Goal: Task Accomplishment & Management: Use online tool/utility

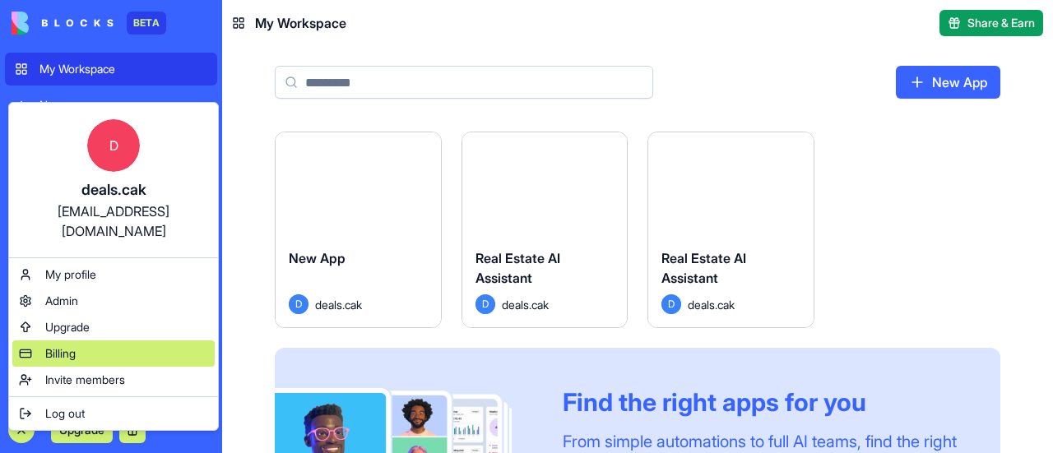
click at [72, 345] on span "Billing" at bounding box center [60, 353] width 30 height 16
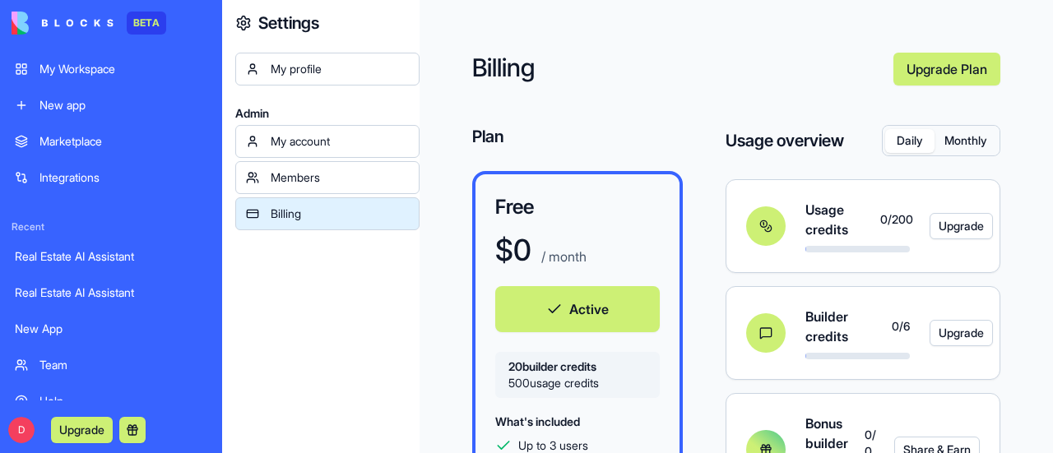
click at [84, 67] on div "My Workspace" at bounding box center [123, 69] width 168 height 16
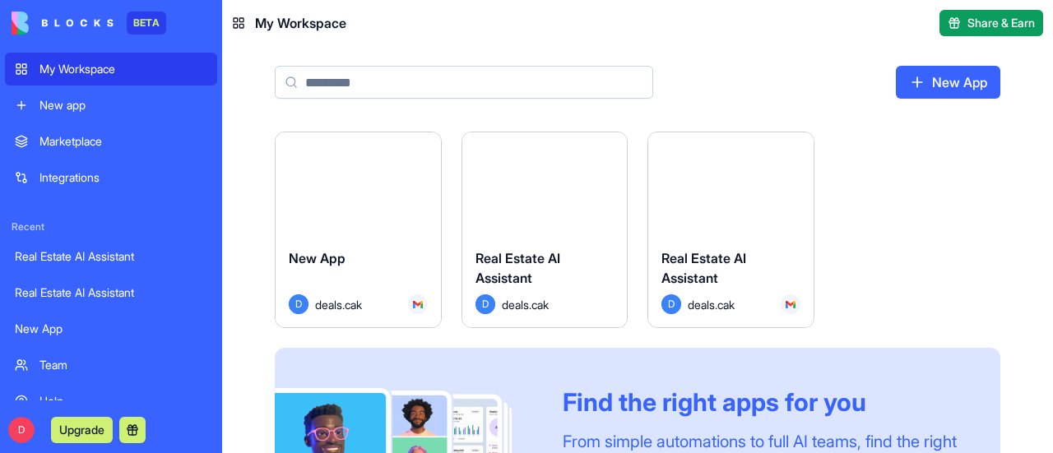
click at [742, 183] on button "Launch" at bounding box center [730, 184] width 123 height 33
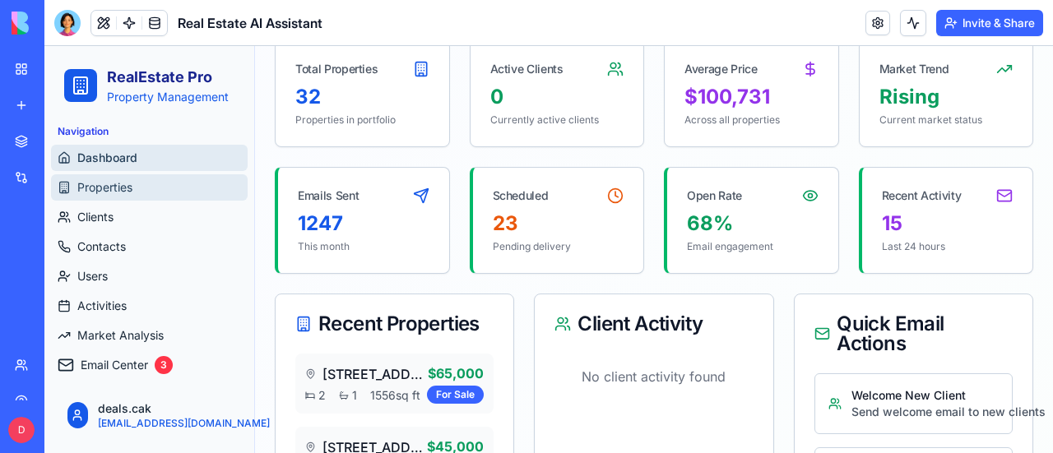
scroll to position [20, 0]
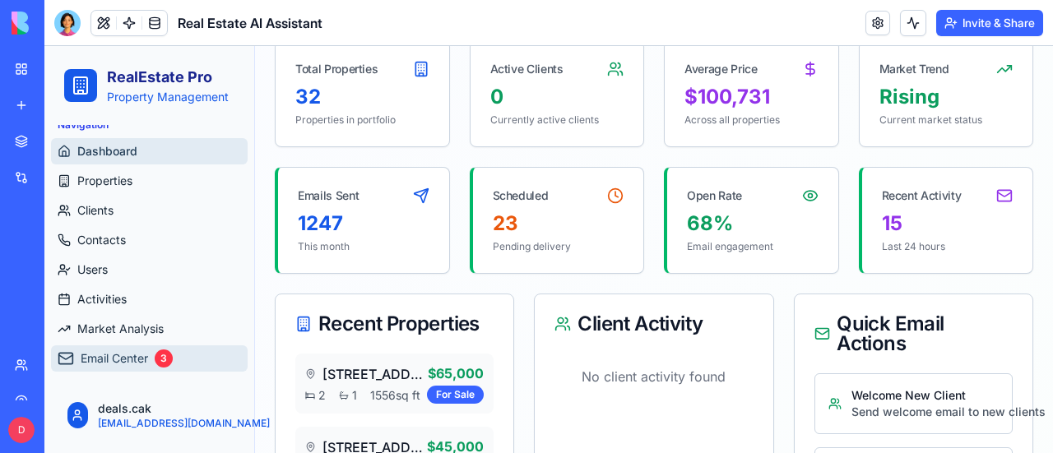
click at [110, 359] on span "Email Center" at bounding box center [114, 358] width 67 height 16
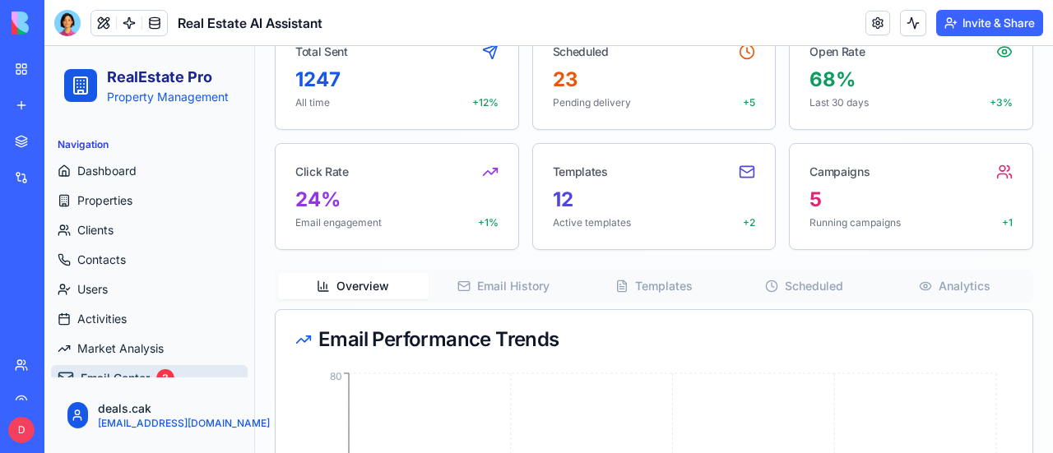
scroll to position [138, 0]
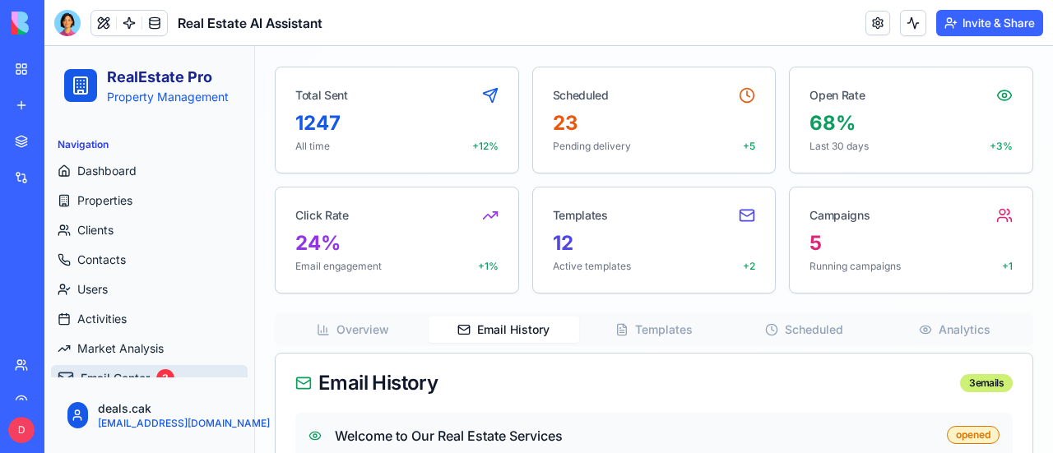
click at [488, 325] on button "Email History" at bounding box center [503, 330] width 150 height 26
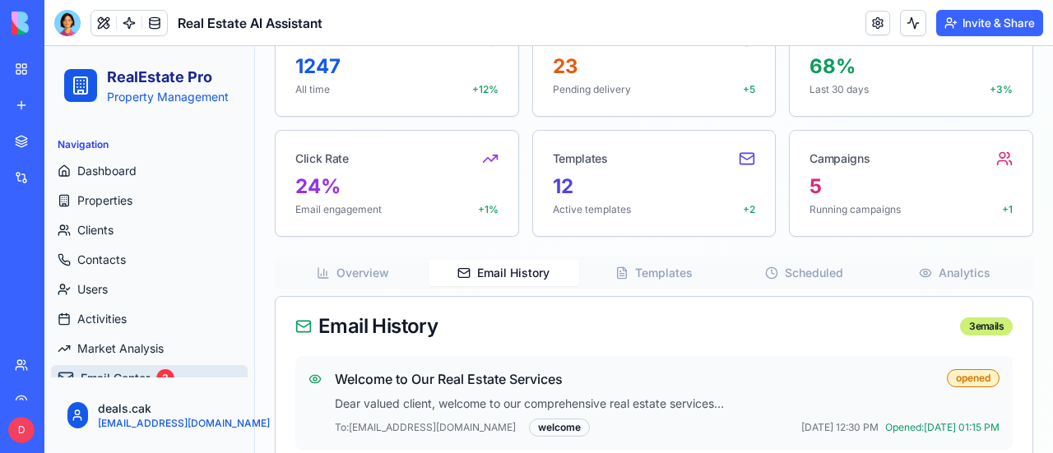
scroll to position [30, 0]
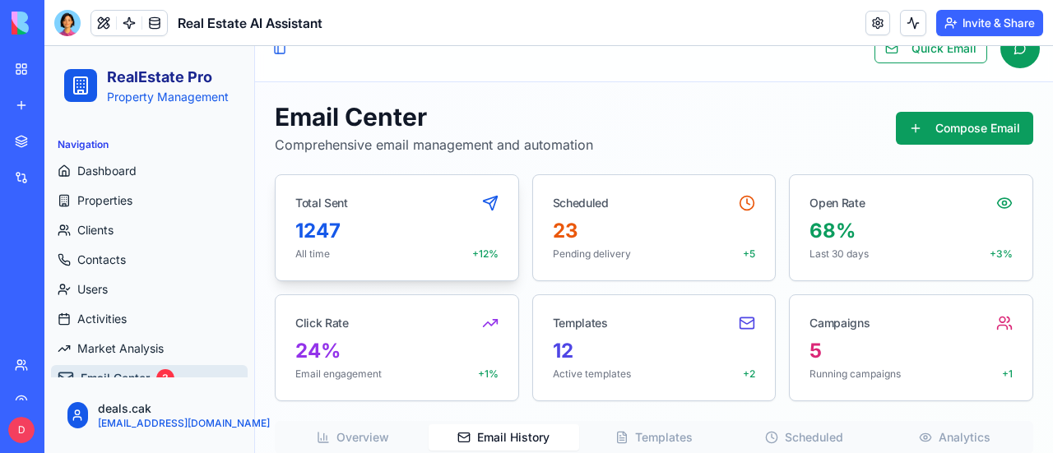
click at [488, 198] on icon at bounding box center [490, 203] width 16 height 16
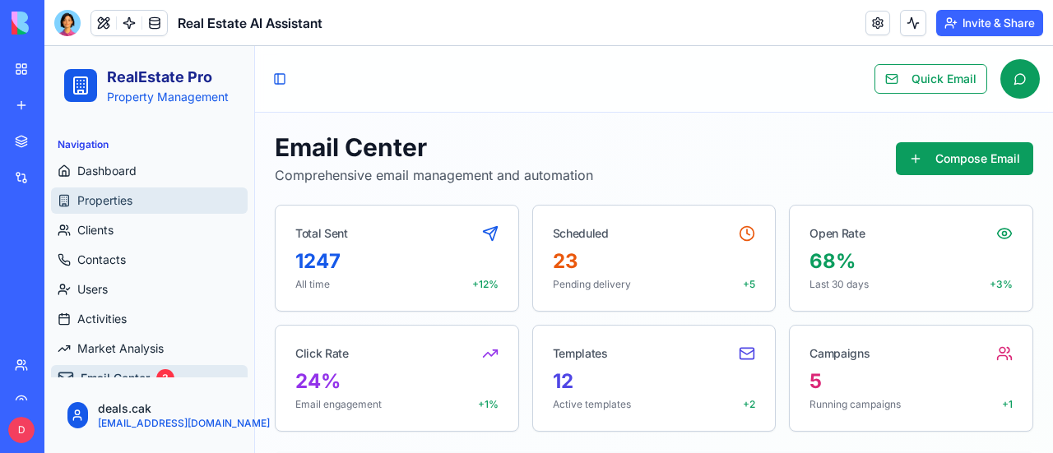
click at [86, 201] on span "Properties" at bounding box center [104, 200] width 55 height 16
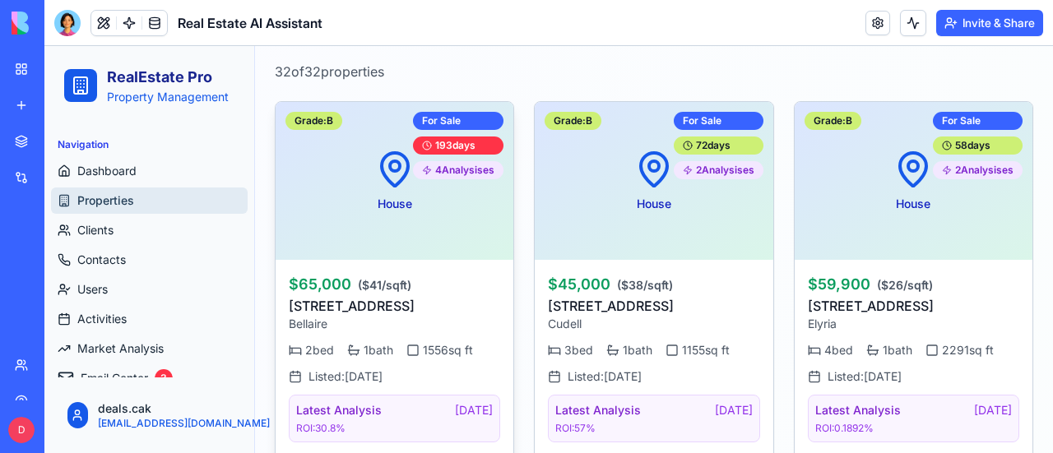
scroll to position [493, 0]
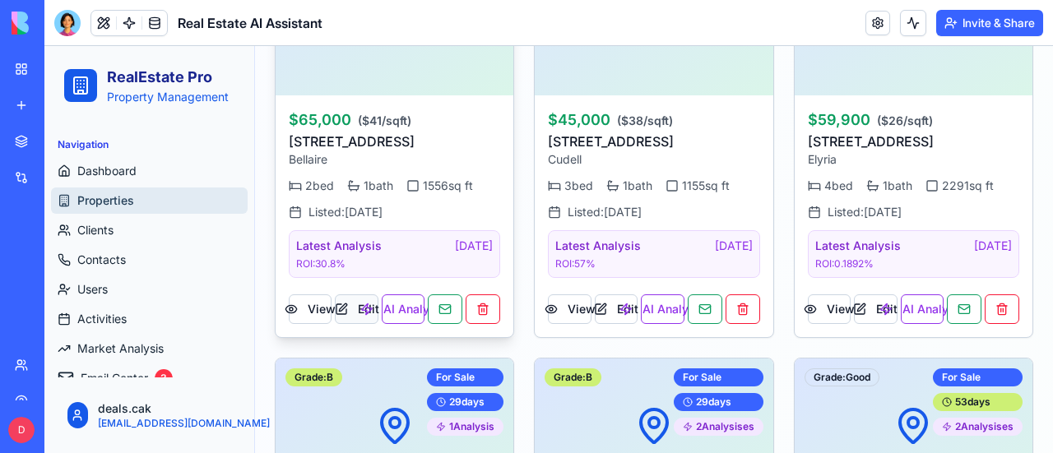
click at [339, 305] on button "Edit" at bounding box center [356, 309] width 43 height 30
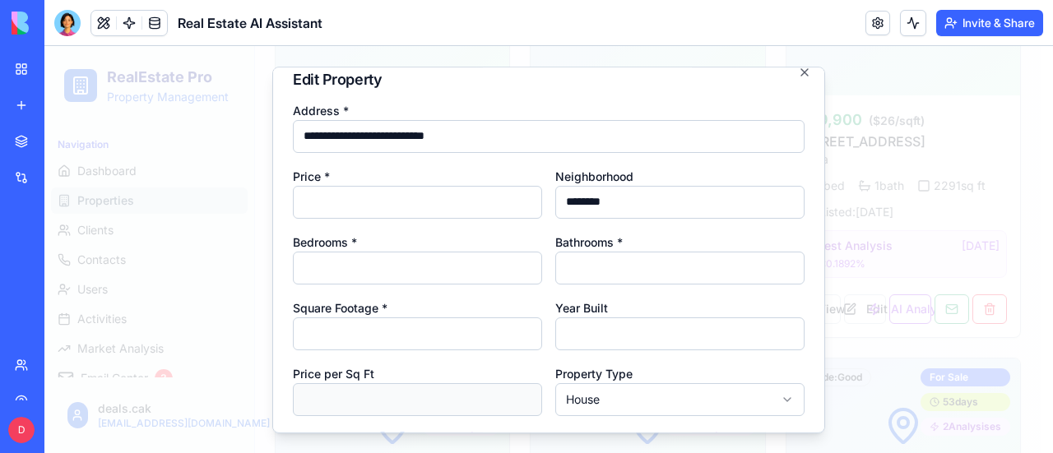
scroll to position [0, 0]
